Goal: Task Accomplishment & Management: Use online tool/utility

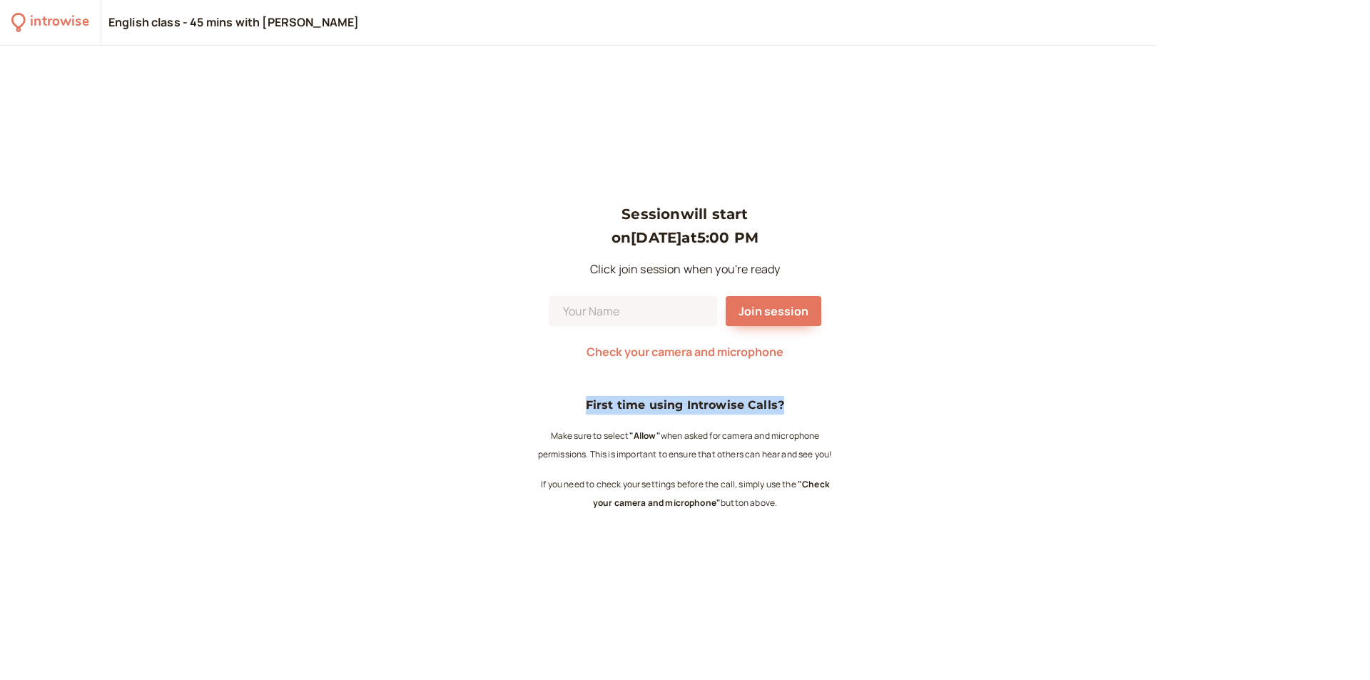
drag, startPoint x: 582, startPoint y: 403, endPoint x: 786, endPoint y: 401, distance: 204.1
click at [786, 401] on h4 "First time using Introwise Calls?" at bounding box center [685, 405] width 300 height 19
click at [629, 437] on b ""Allow"" at bounding box center [644, 436] width 31 height 12
drag, startPoint x: 667, startPoint y: 495, endPoint x: 556, endPoint y: 375, distance: 163.6
click at [556, 375] on div "Session will start on Sep 7 at 5:00 PM Click join session when you're ready Joi…" at bounding box center [685, 363] width 300 height 320
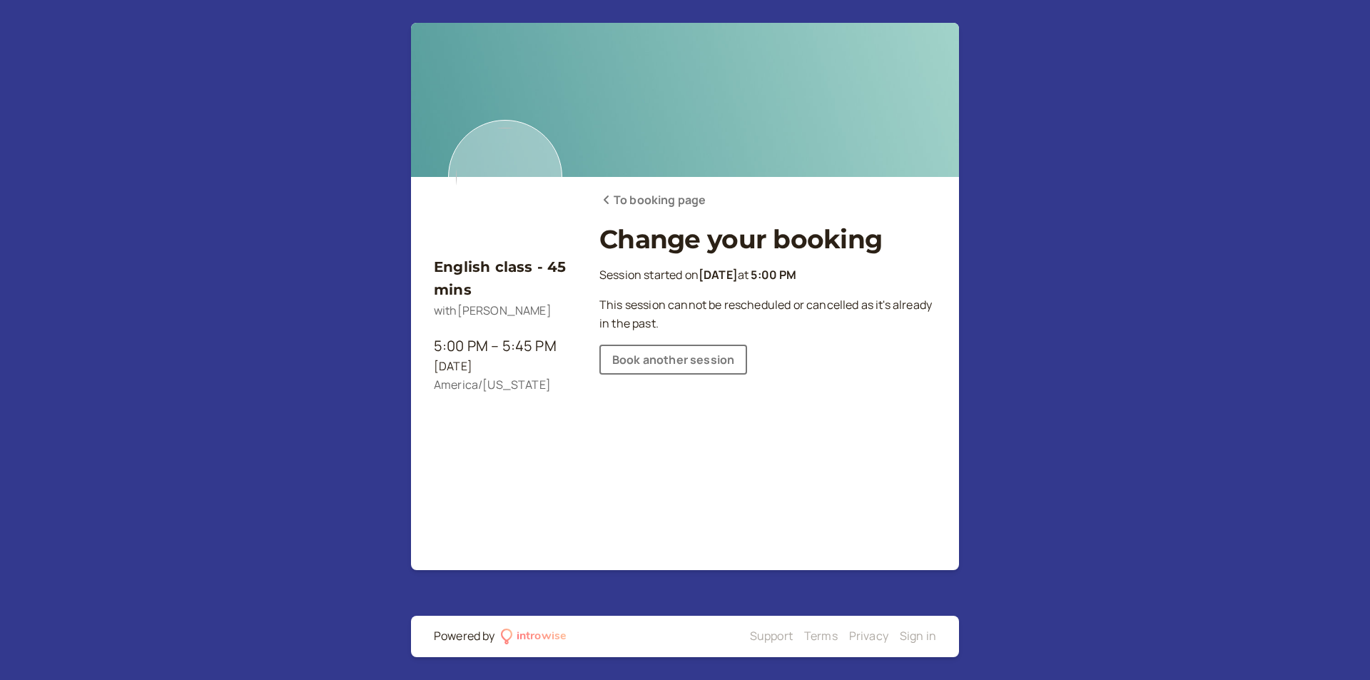
click at [650, 203] on link "To booking page" at bounding box center [652, 200] width 106 height 19
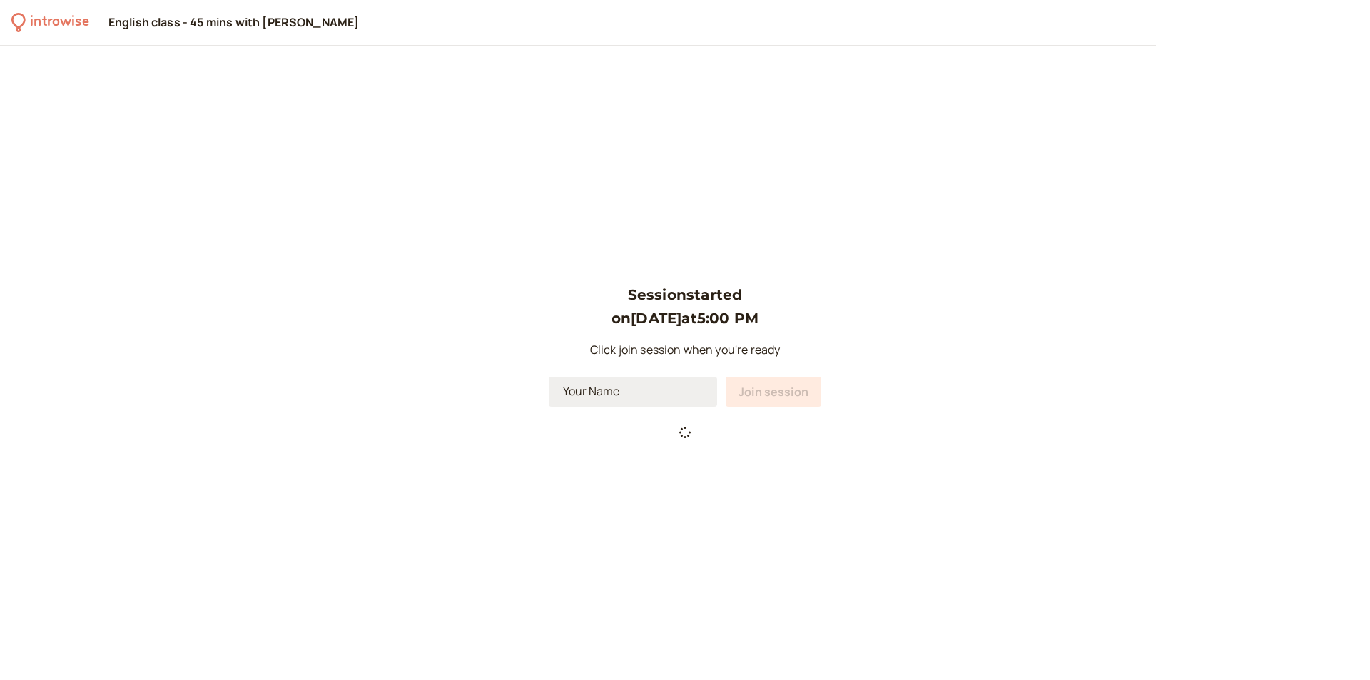
drag, startPoint x: 665, startPoint y: 410, endPoint x: 665, endPoint y: 399, distance: 10.7
click at [665, 402] on div "Session started on Sep 7 at 5:00 PM Click join session when you're ready Join s…" at bounding box center [685, 362] width 273 height 159
click at [665, 395] on input at bounding box center [633, 392] width 168 height 30
type input "Diana"
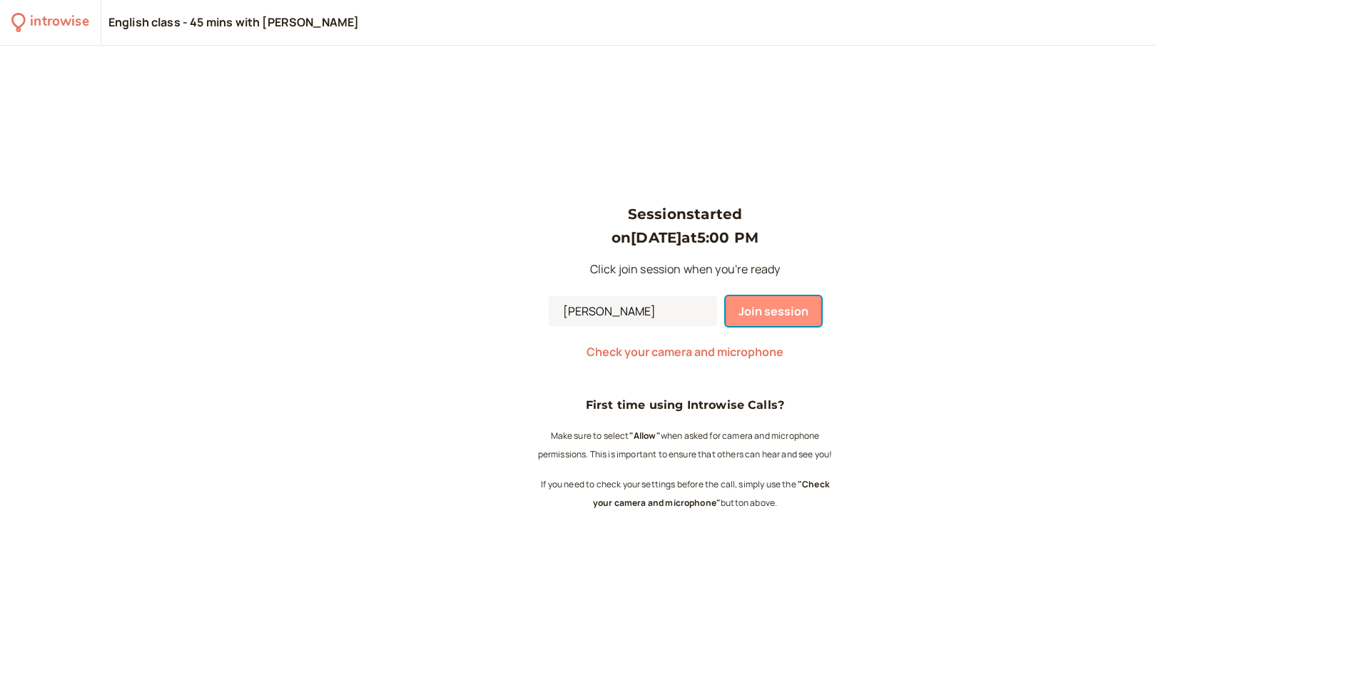
click at [763, 312] on span "Join session" at bounding box center [774, 311] width 70 height 16
